Goal: Task Accomplishment & Management: Use online tool/utility

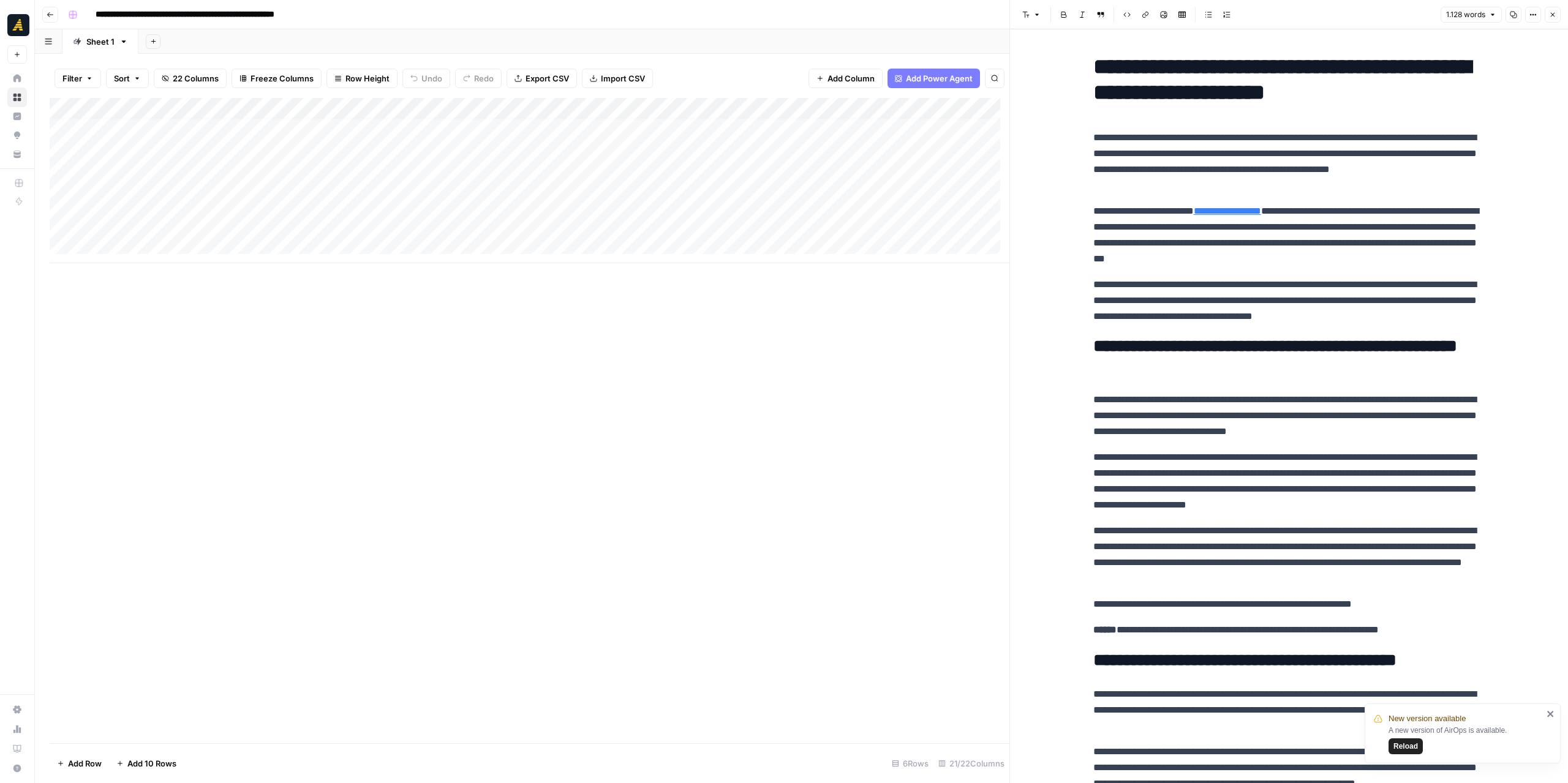
scroll to position [1396, 0]
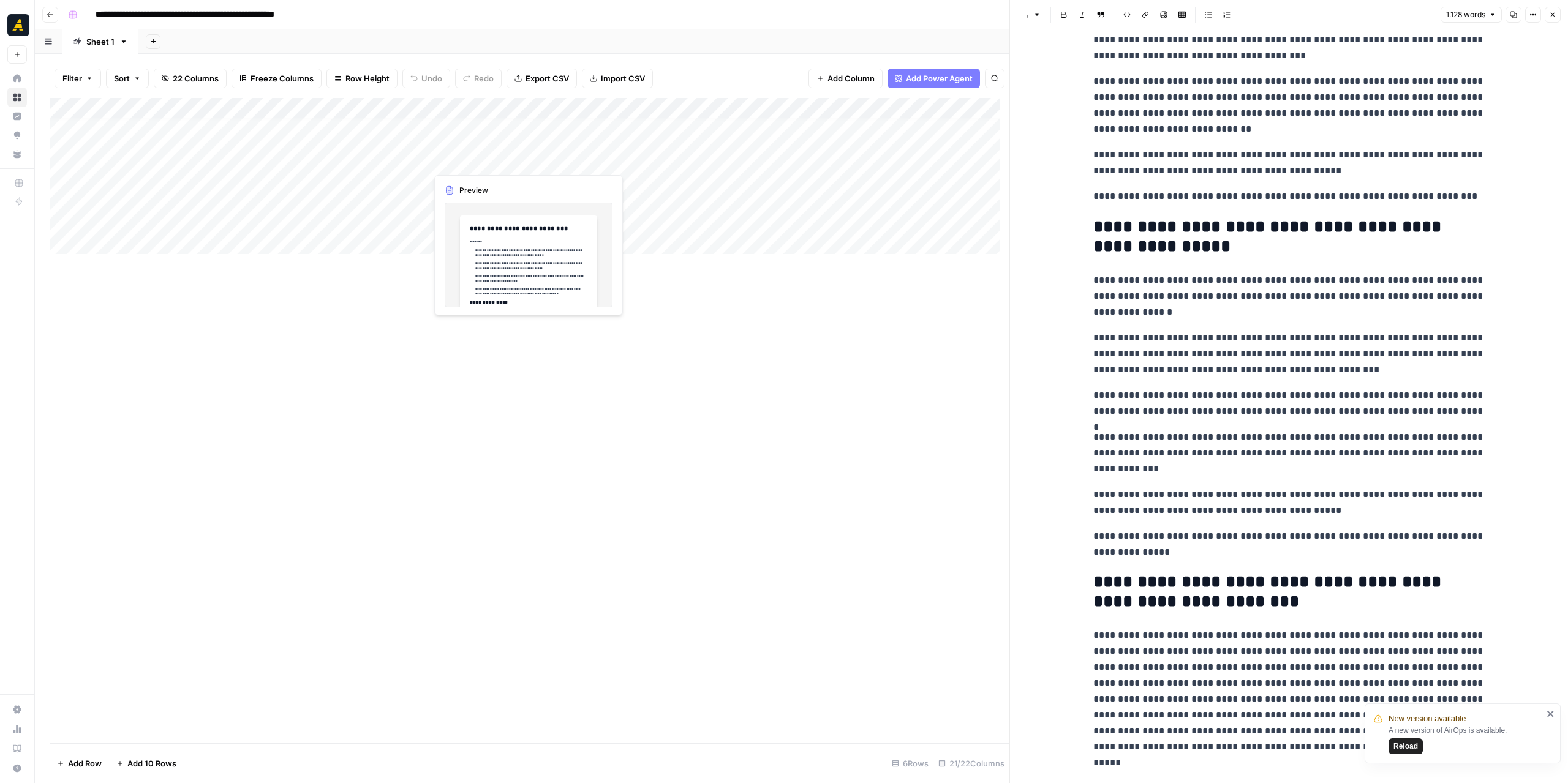
click at [487, 162] on div "Add Column" at bounding box center [530, 180] width 960 height 165
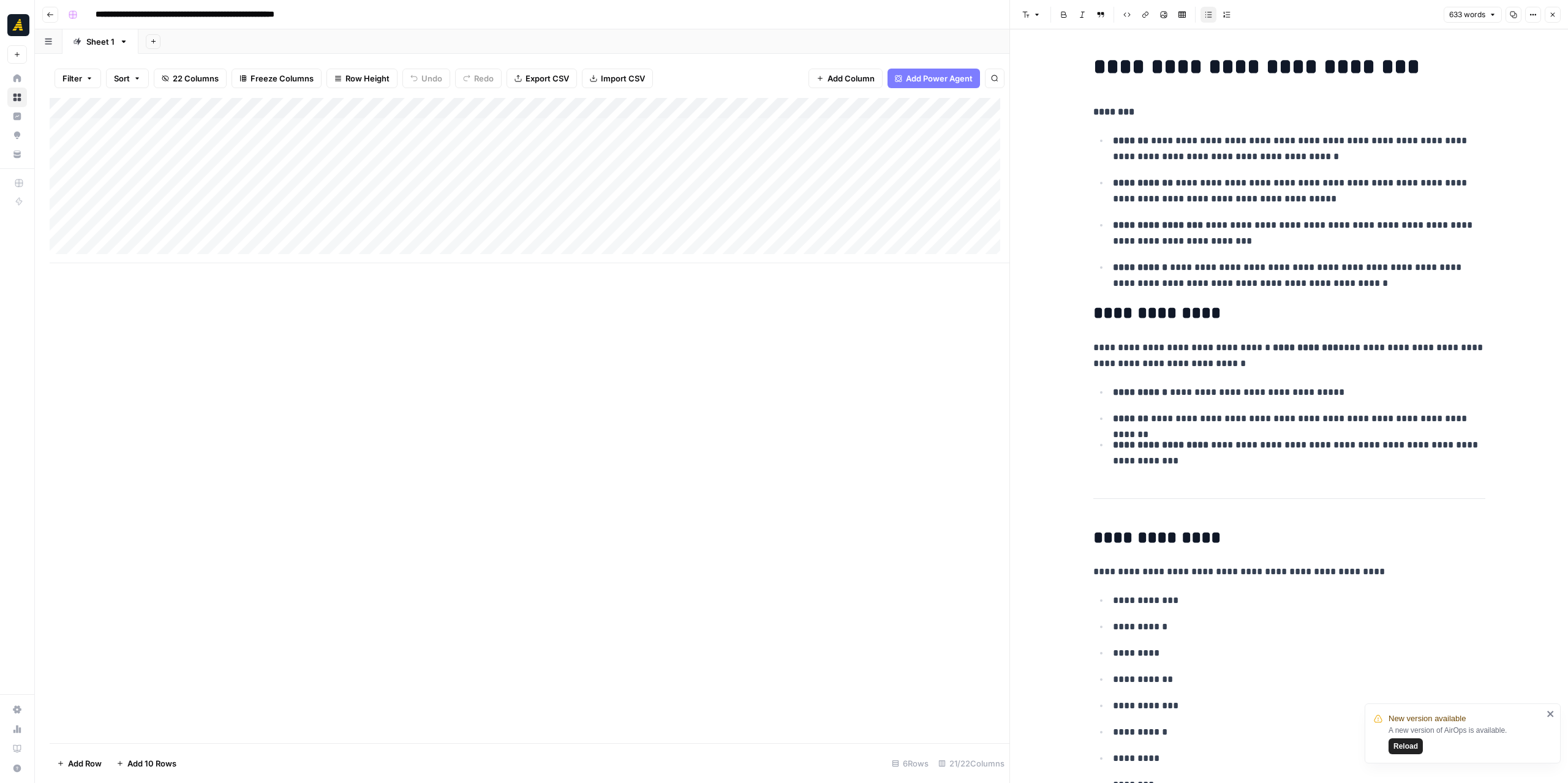
click at [487, 144] on div "Add Column" at bounding box center [530, 180] width 960 height 165
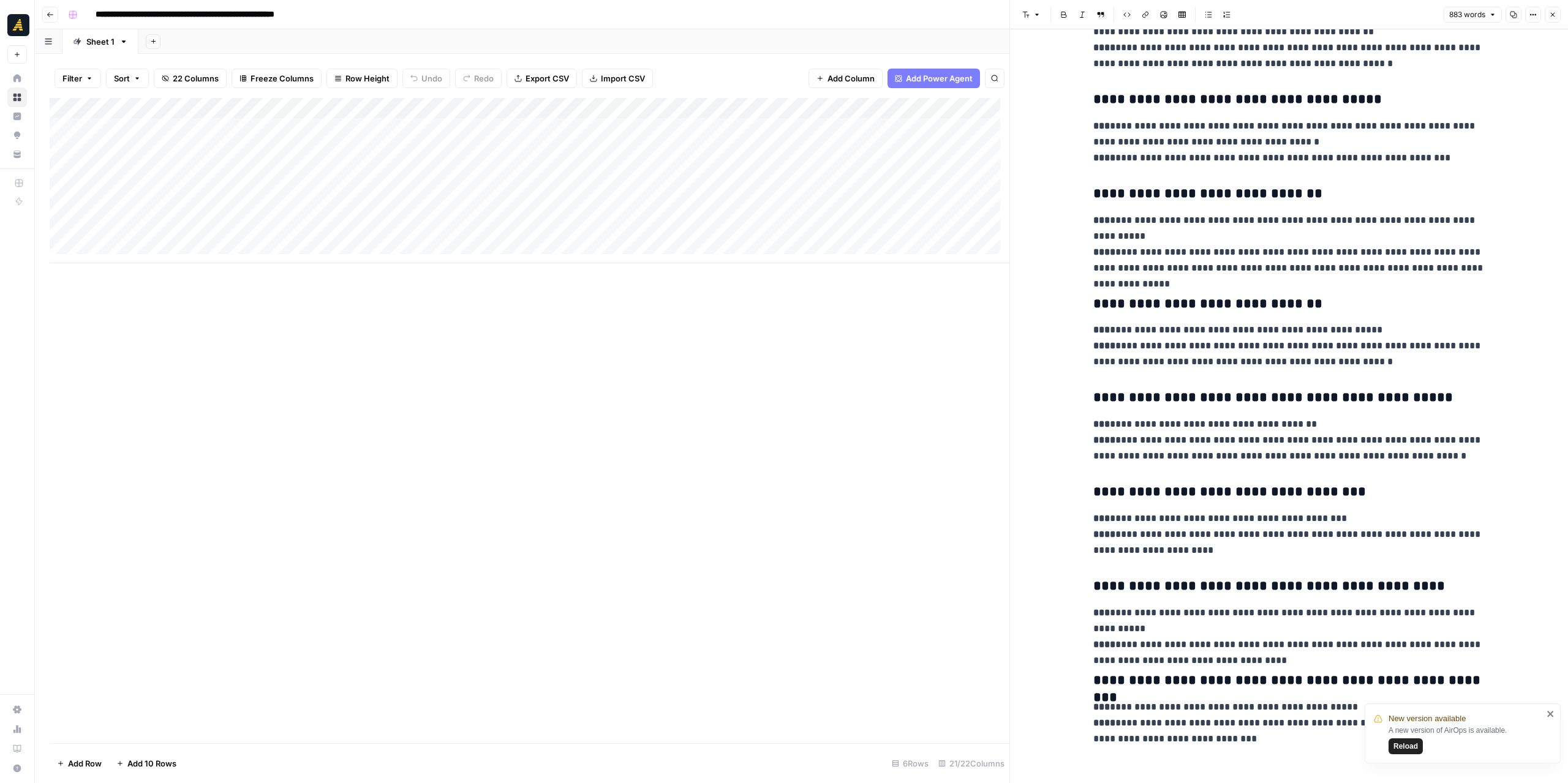
scroll to position [1923, 0]
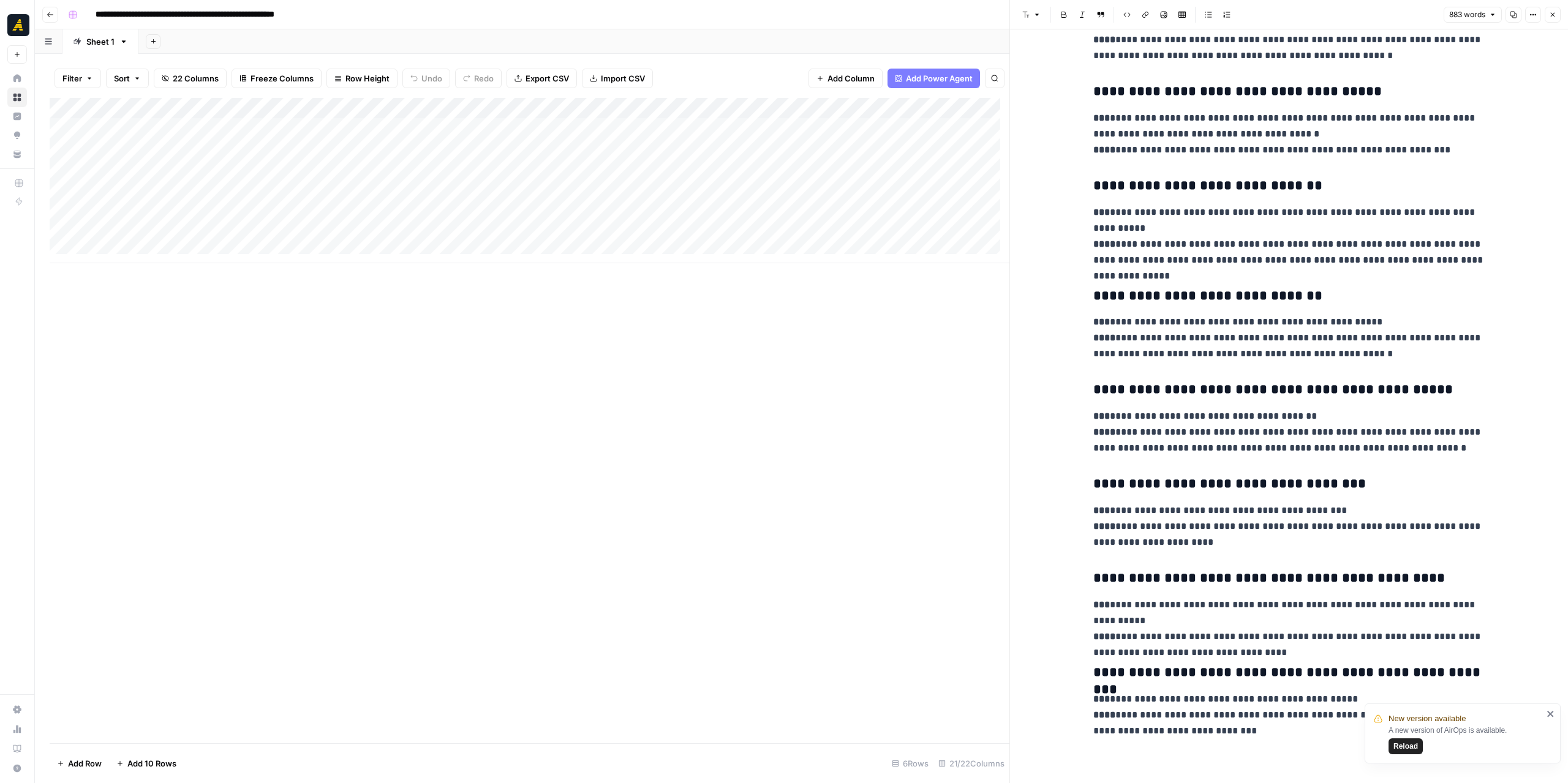
click at [1547, 712] on icon "close" at bounding box center [1550, 713] width 6 height 6
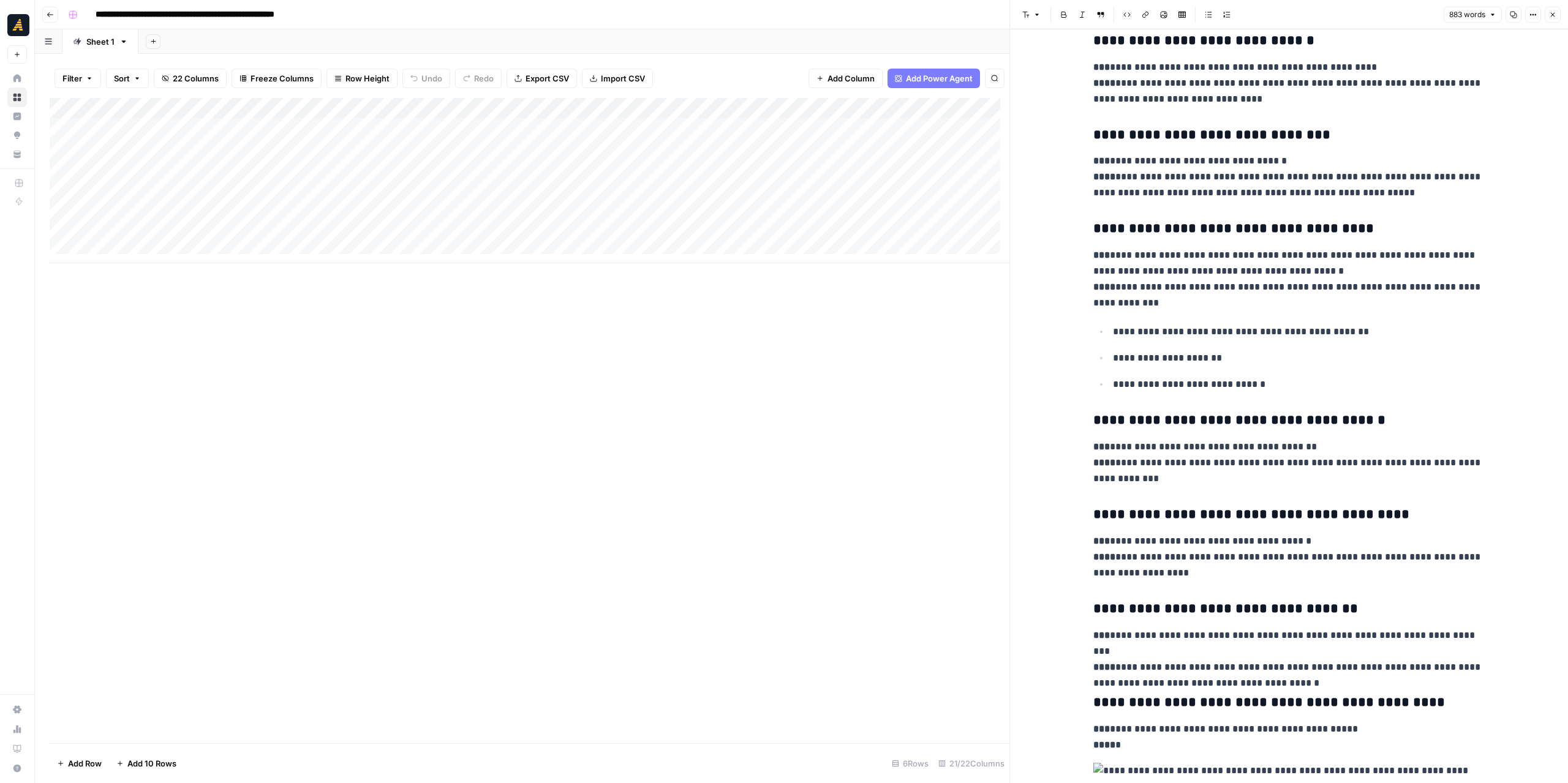
scroll to position [1066, 0]
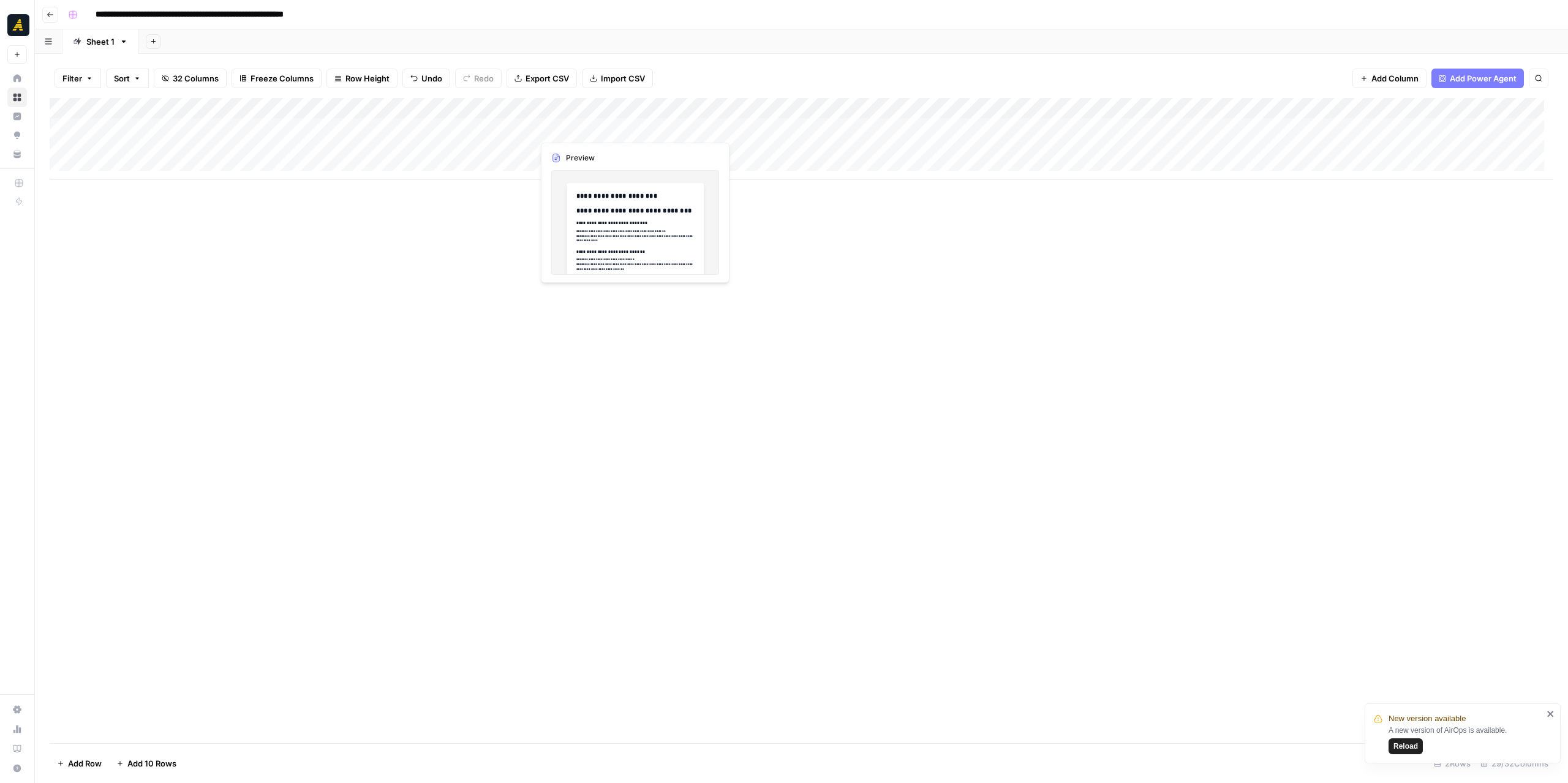
click at [600, 133] on div "Add Column" at bounding box center [801, 139] width 1504 height 82
click at [600, 133] on div at bounding box center [589, 128] width 112 height 23
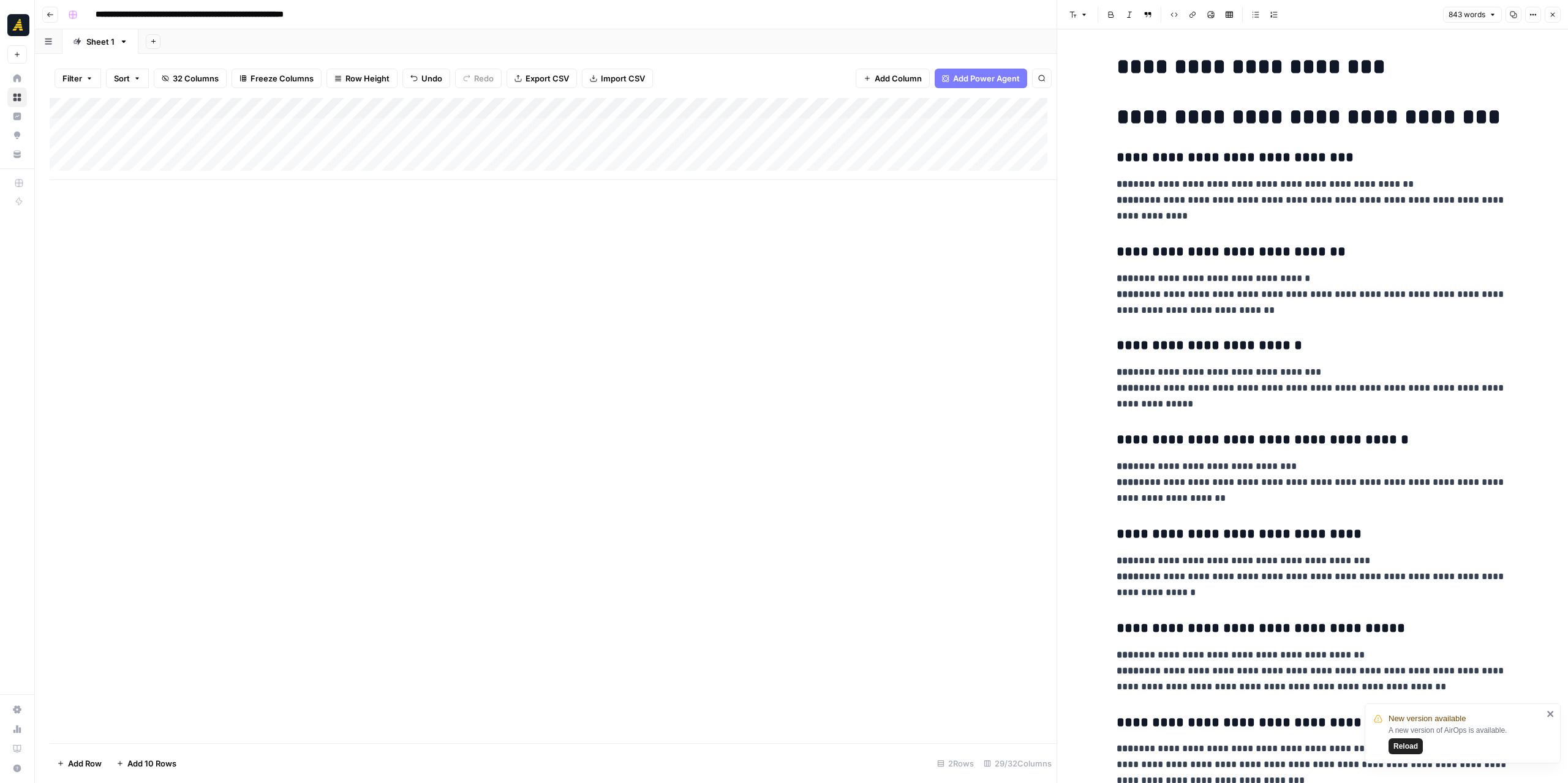
click at [1117, 65] on h1 "**********" at bounding box center [1312, 66] width 392 height 26
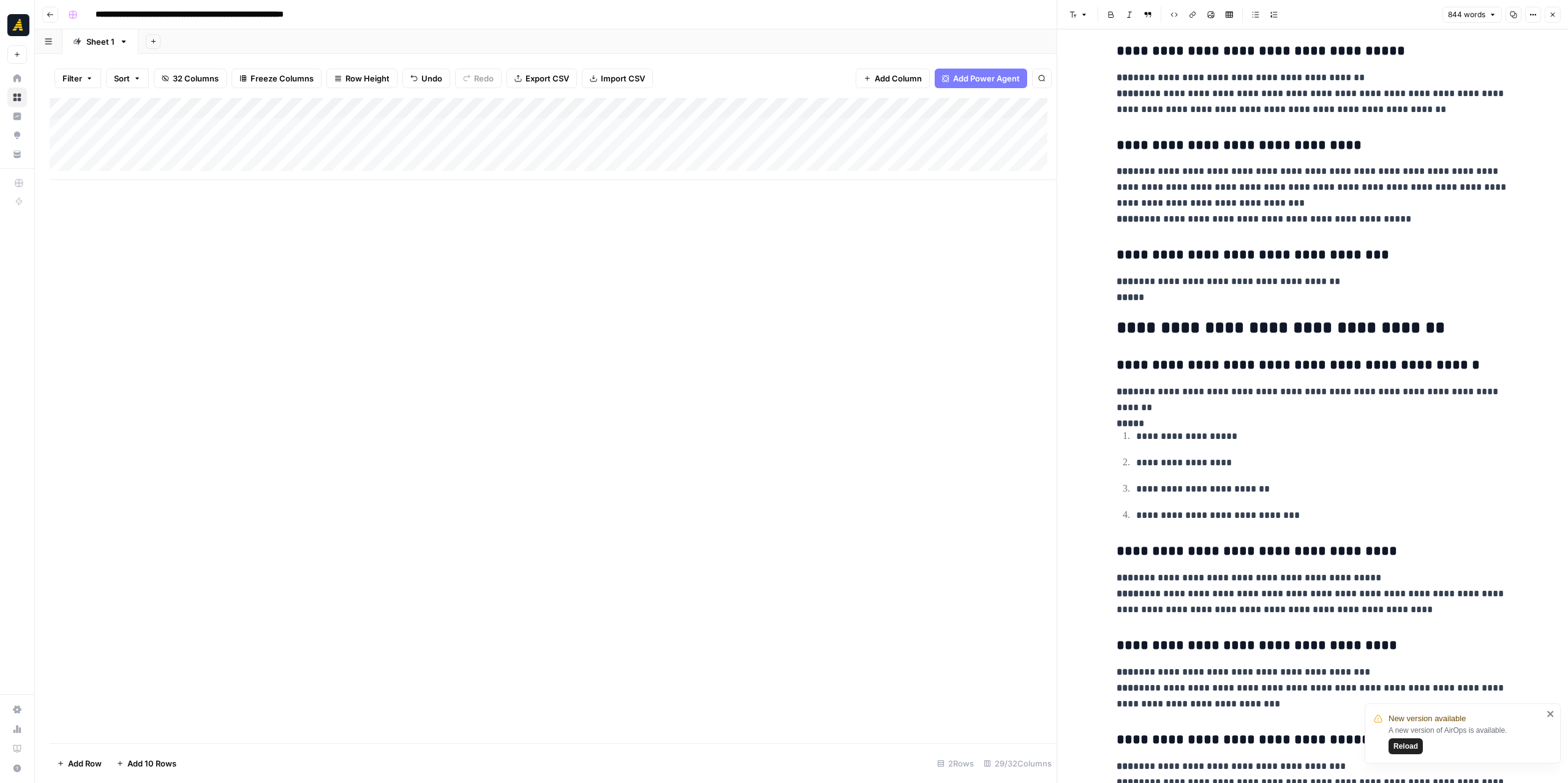
scroll to position [551, 0]
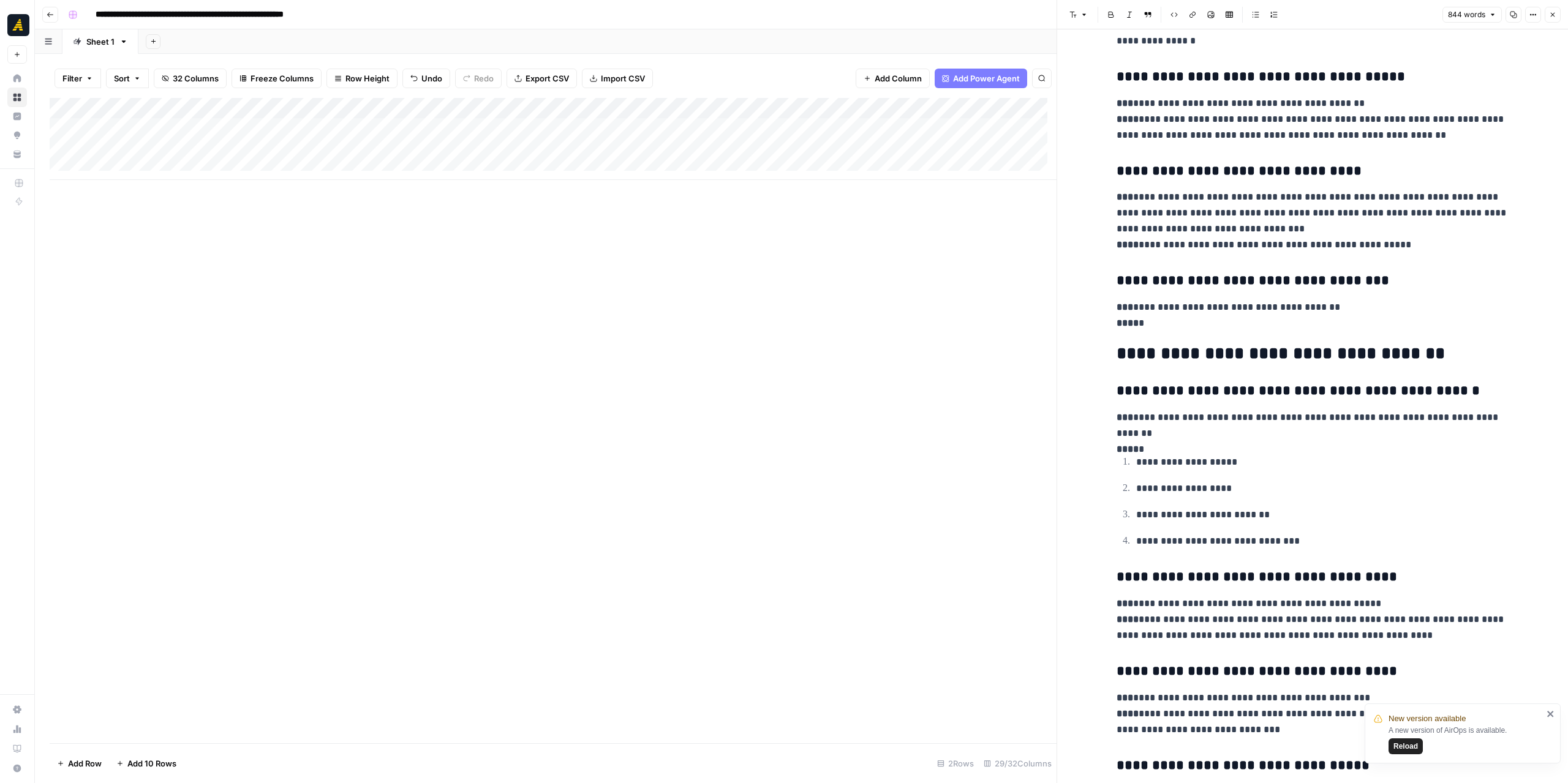
drag, startPoint x: 1548, startPoint y: 710, endPoint x: 1515, endPoint y: 684, distance: 42.0
click at [1546, 710] on div "New version available A new version of AirOps is available. Reload" at bounding box center [1462, 733] width 196 height 60
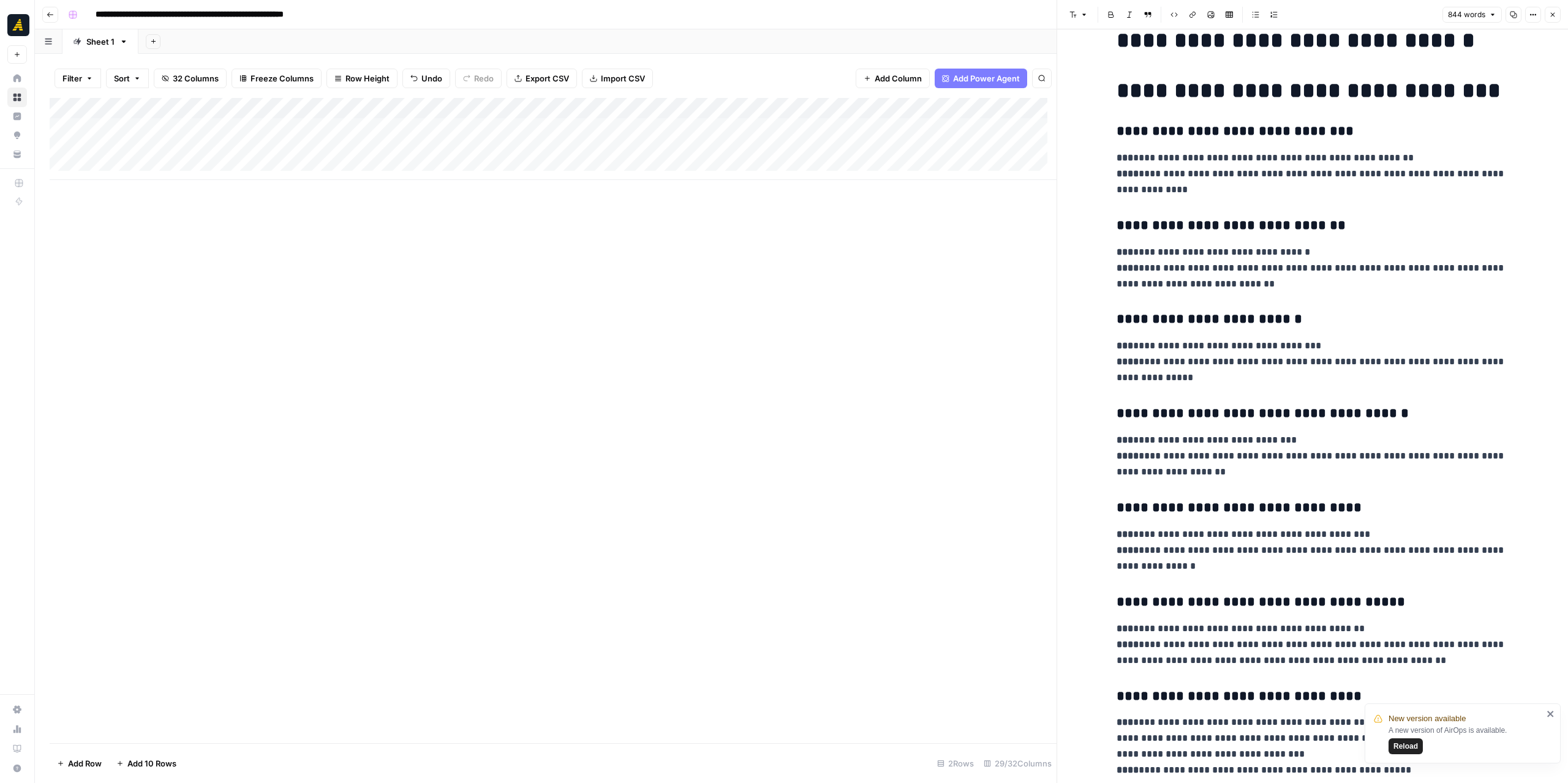
scroll to position [0, 0]
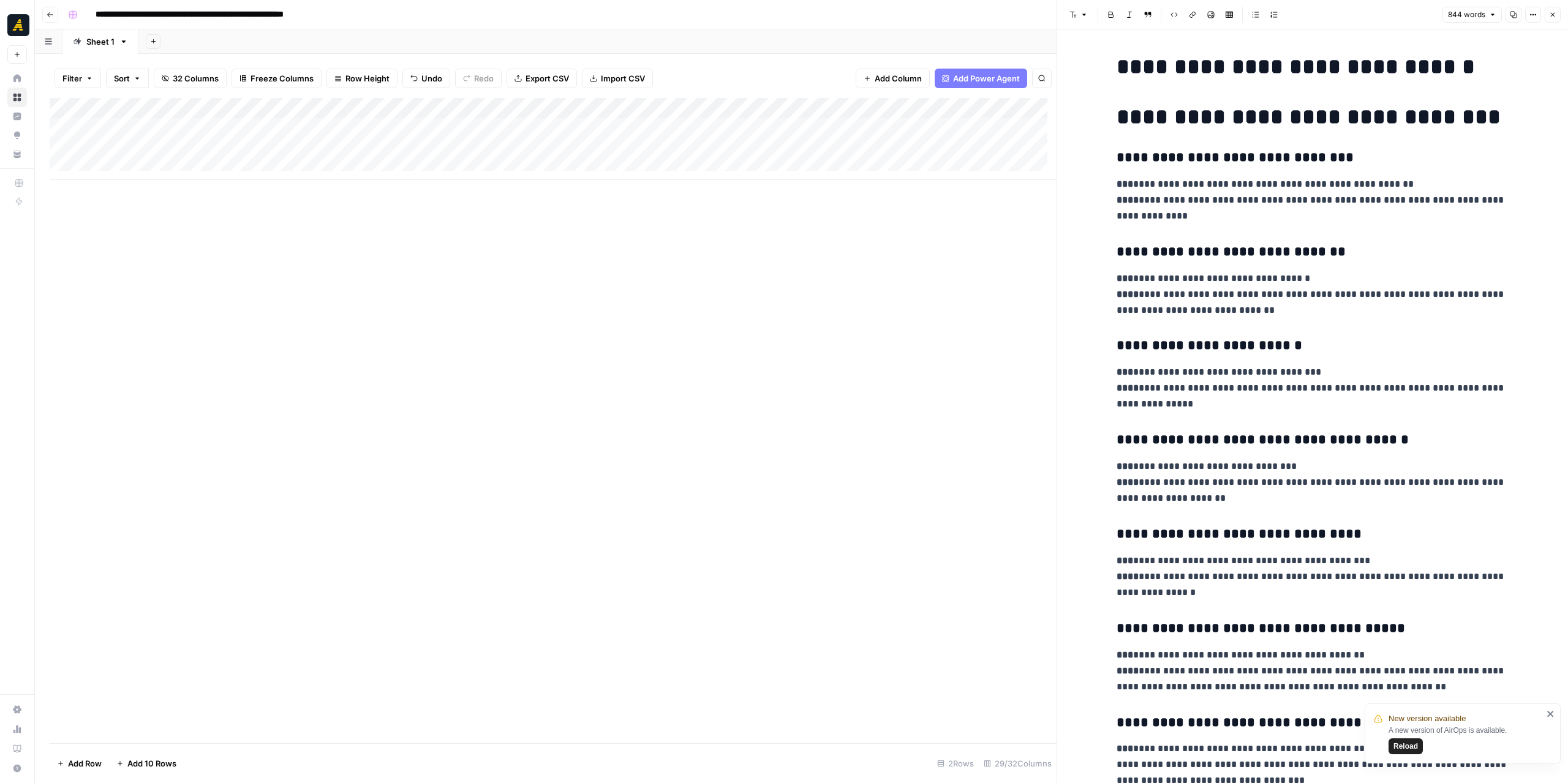
drag, startPoint x: 1549, startPoint y: 713, endPoint x: 1542, endPoint y: 710, distance: 7.6
click at [1547, 712] on icon "close" at bounding box center [1551, 714] width 8 height 10
drag, startPoint x: 1200, startPoint y: 67, endPoint x: 1114, endPoint y: 64, distance: 86.1
click at [1117, 64] on h1 "**********" at bounding box center [1312, 66] width 392 height 26
copy h1 "********"
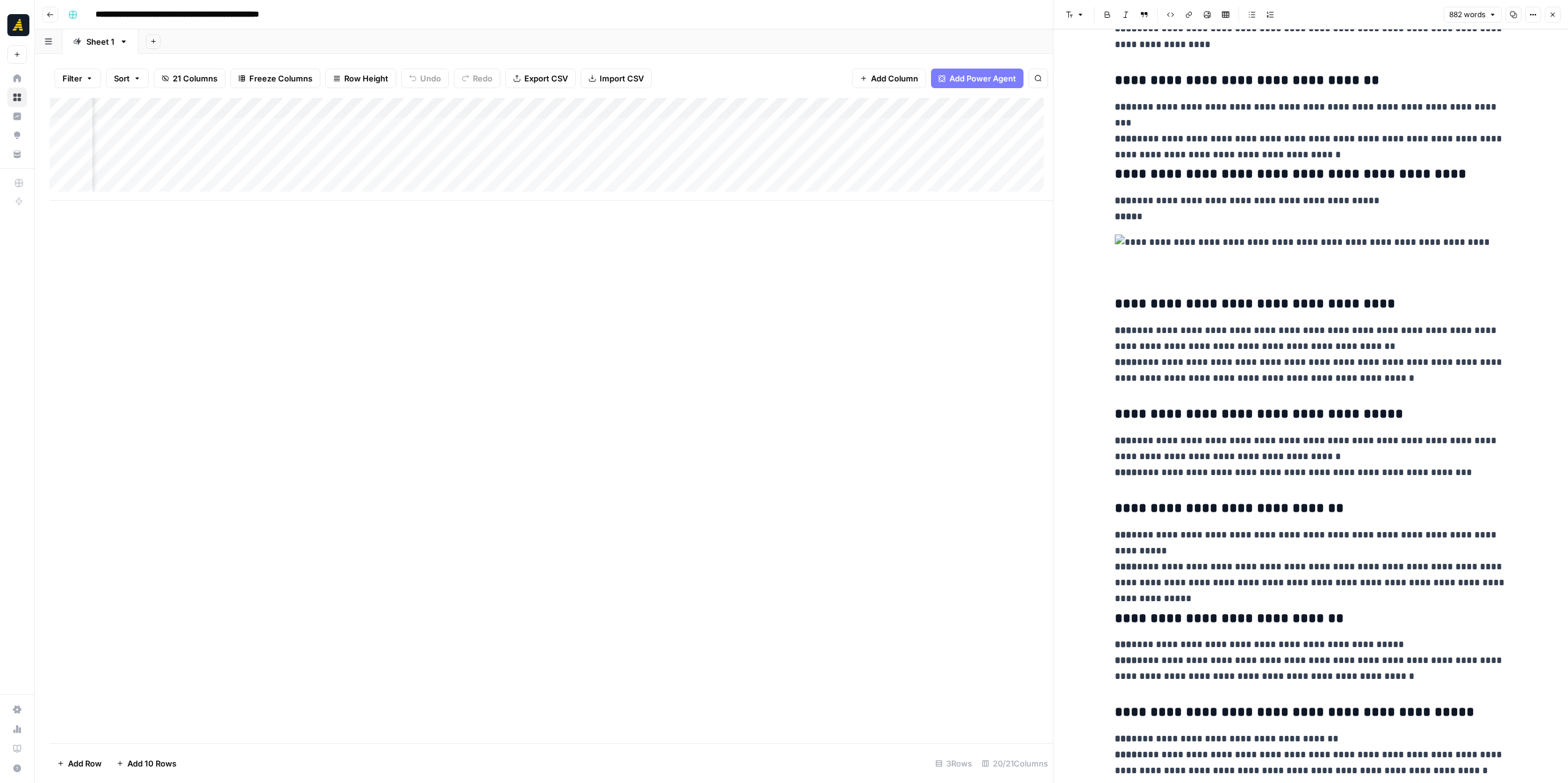
scroll to position [1923, 0]
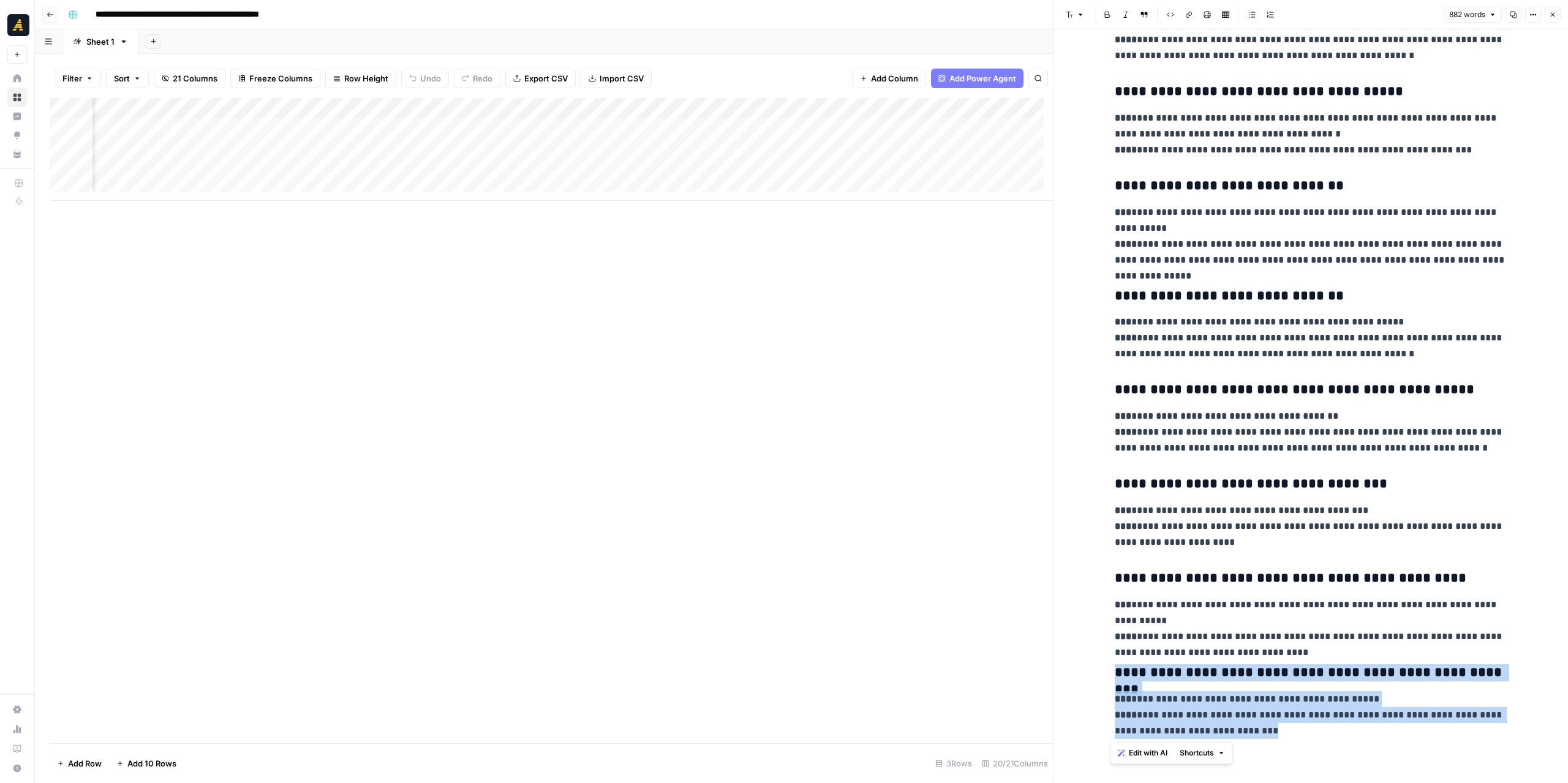
drag, startPoint x: 1251, startPoint y: 732, endPoint x: 1093, endPoint y: 650, distance: 178.0
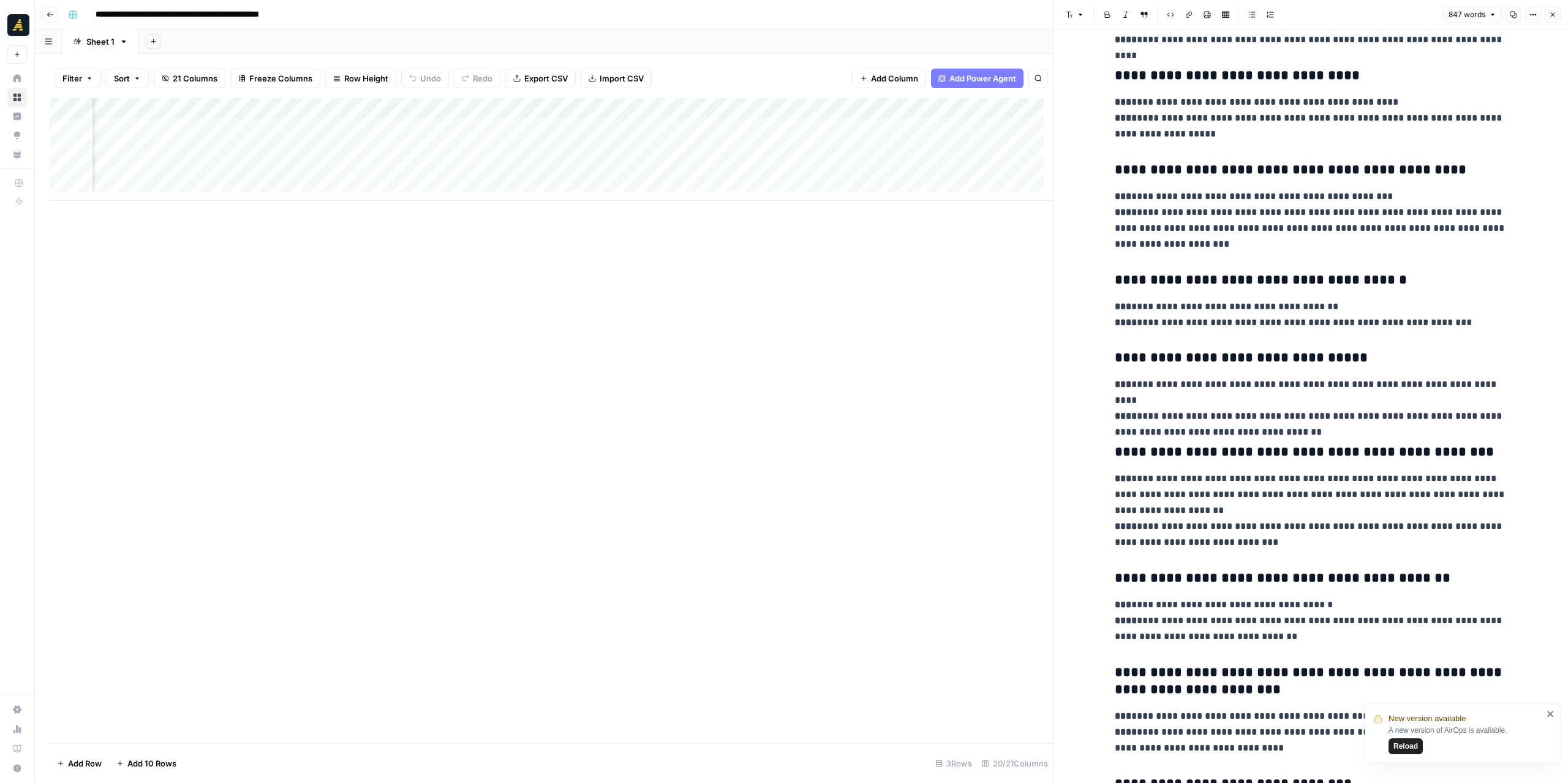
scroll to position [0, 0]
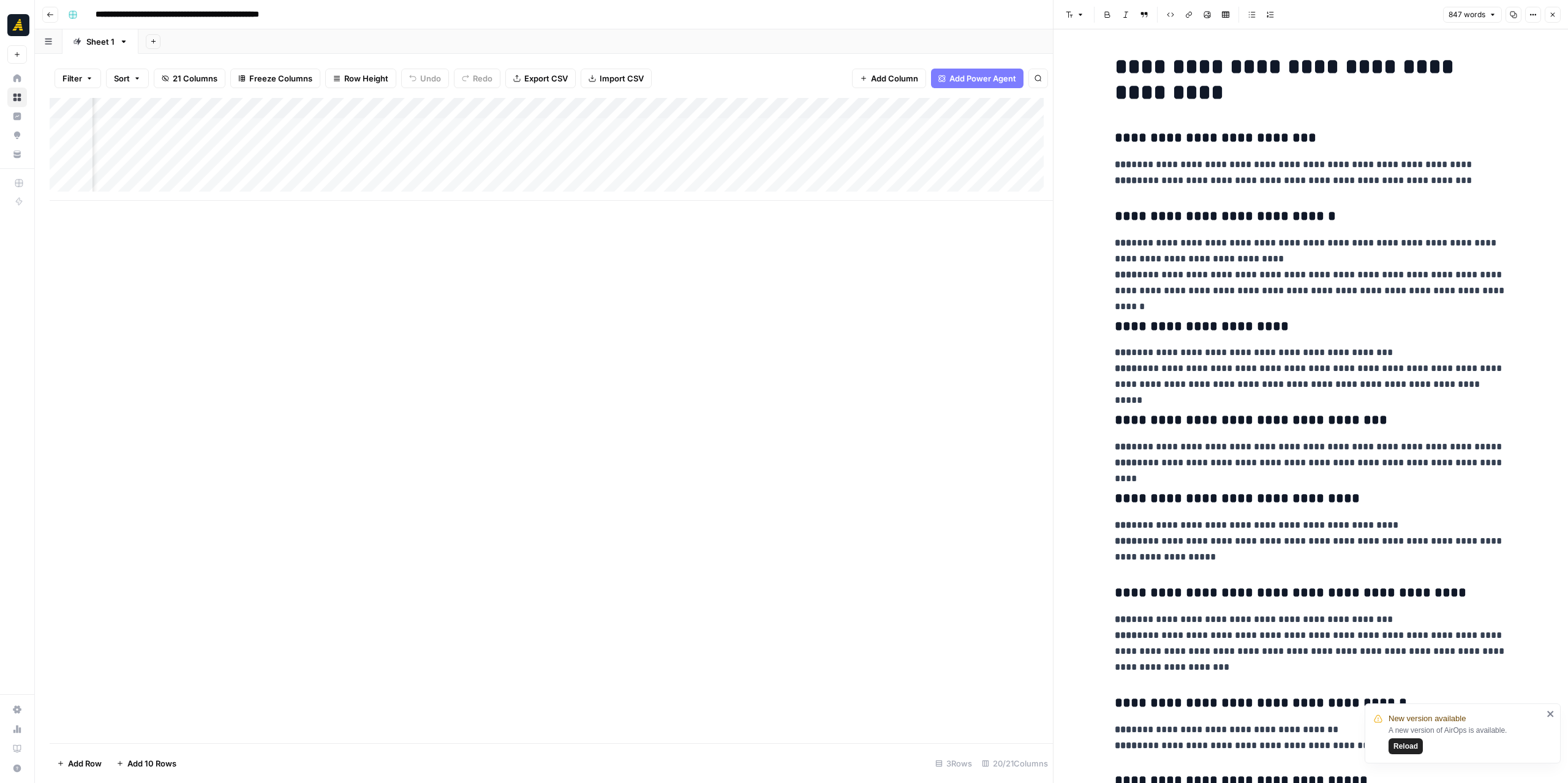
click at [1114, 59] on h1 "**********" at bounding box center [1310, 79] width 392 height 51
paste div
